Goal: Information Seeking & Learning: Learn about a topic

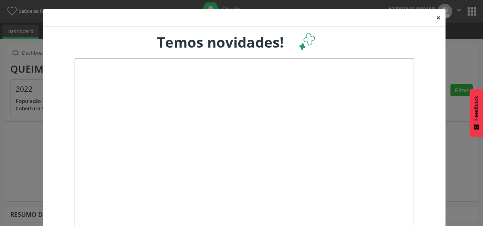
click at [434, 17] on button "×" at bounding box center [438, 17] width 14 height 17
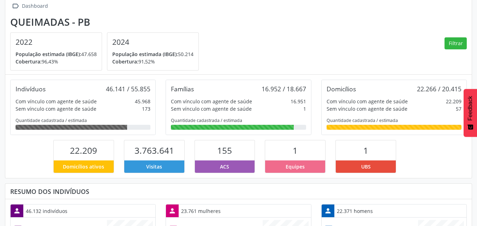
scroll to position [47, 0]
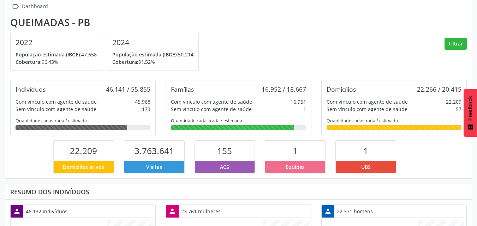
click at [61, 103] on div "Com vínculo com agente de saúde" at bounding box center [56, 101] width 81 height 7
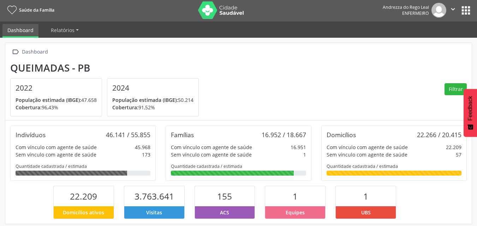
scroll to position [0, 0]
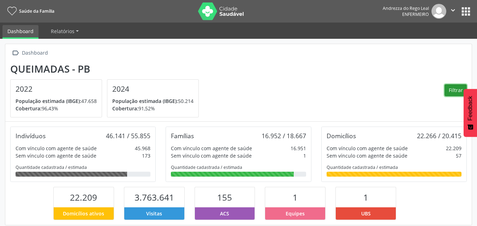
click at [450, 88] on button "Filtrar" at bounding box center [456, 90] width 22 height 12
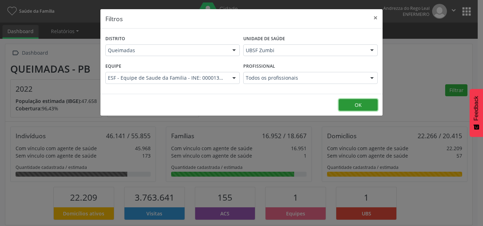
click at [347, 106] on button "OK" at bounding box center [357, 105] width 39 height 12
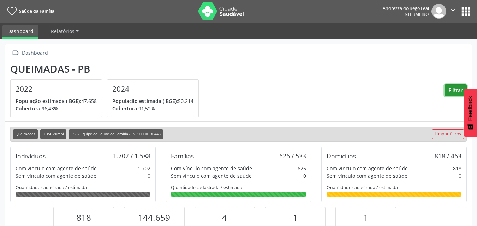
scroll to position [117, 156]
click at [22, 31] on link "Dashboard" at bounding box center [20, 32] width 36 height 14
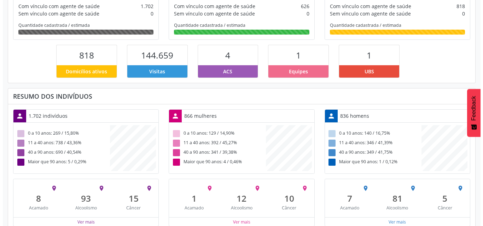
scroll to position [173, 0]
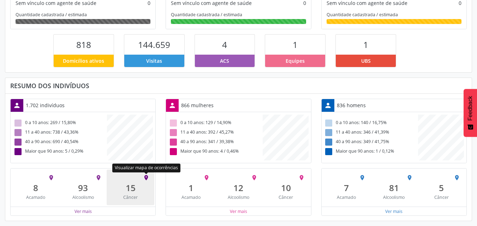
click at [146, 177] on icon "place" at bounding box center [146, 178] width 6 height 6
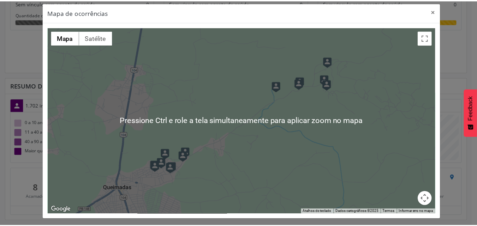
scroll to position [8, 0]
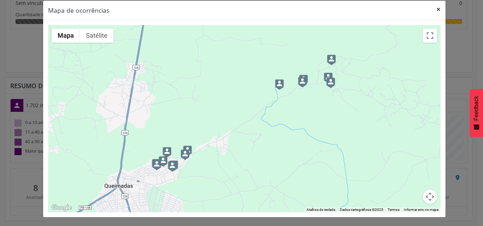
click at [435, 9] on button "×" at bounding box center [438, 9] width 14 height 17
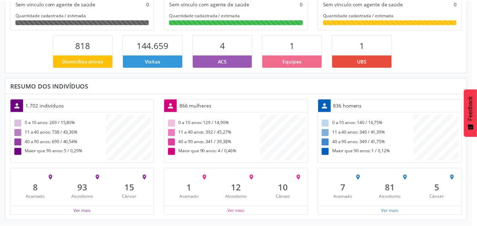
scroll to position [353112, 353074]
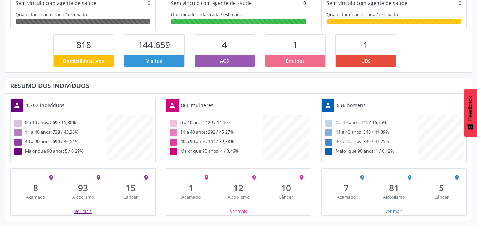
click at [80, 212] on button "Ver mais" at bounding box center [83, 211] width 18 height 7
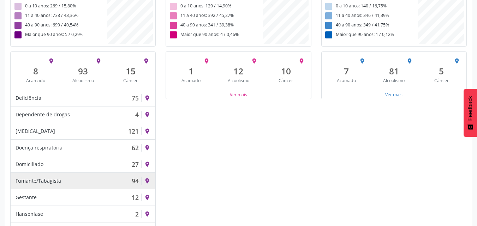
scroll to position [249, 0]
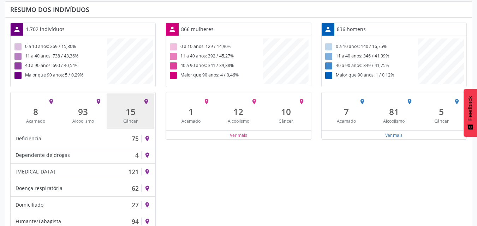
click at [130, 113] on div "15" at bounding box center [130, 112] width 37 height 10
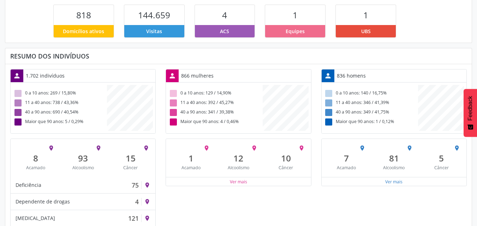
scroll to position [214, 0]
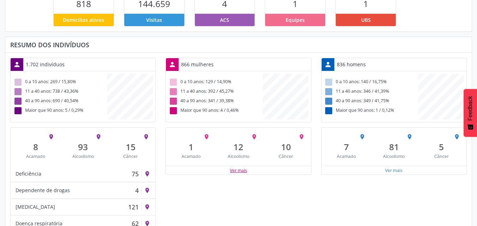
click at [242, 173] on button "Ver mais" at bounding box center [239, 170] width 18 height 7
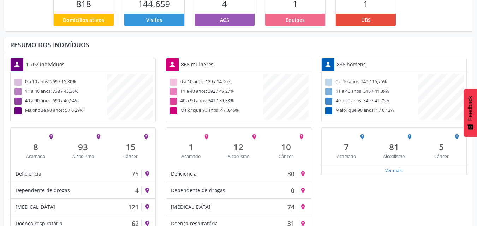
click at [45, 64] on div "1.702 indivíduos" at bounding box center [45, 64] width 44 height 12
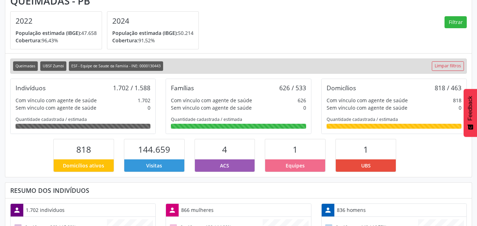
scroll to position [0, 0]
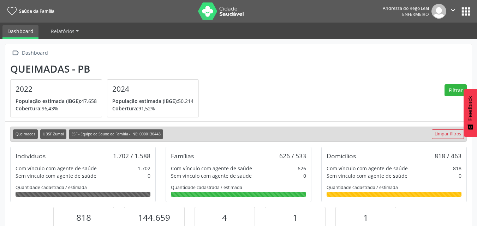
click at [30, 10] on span "Saúde da Família" at bounding box center [36, 11] width 35 height 6
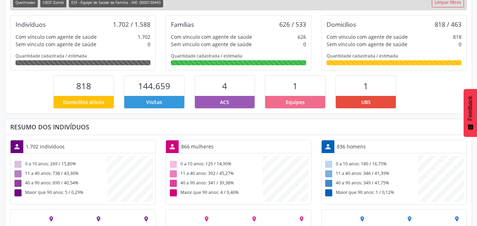
scroll to position [143, 0]
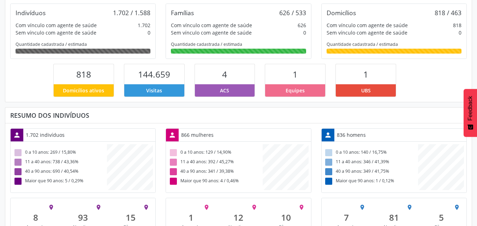
click at [293, 90] on span "Equipes" at bounding box center [295, 90] width 19 height 7
click at [187, 165] on div "11 a 40 anos: 392 / 45,27%" at bounding box center [215, 163] width 94 height 10
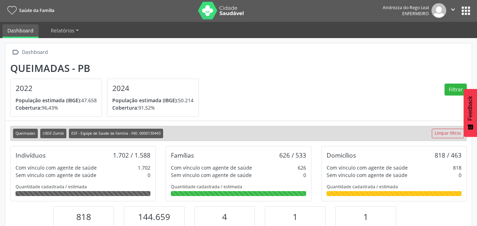
scroll to position [0, 0]
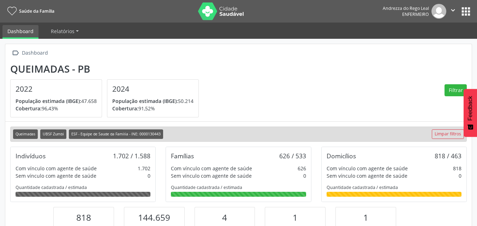
click at [453, 8] on icon "" at bounding box center [453, 10] width 8 height 8
click at [420, 43] on link "Sair" at bounding box center [435, 43] width 49 height 10
